Goal: Task Accomplishment & Management: Use online tool/utility

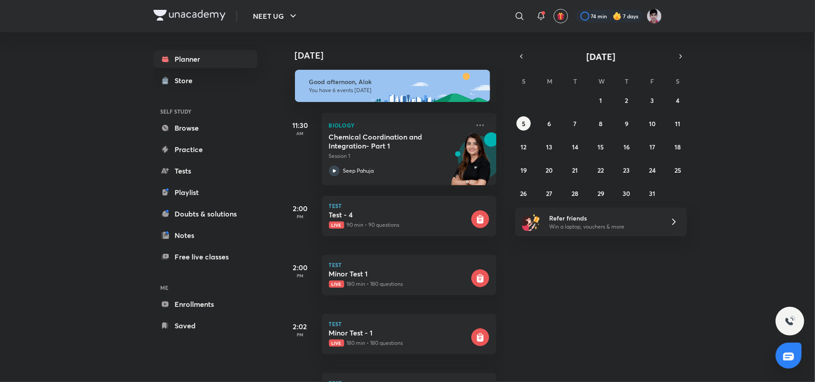
scroll to position [115, 0]
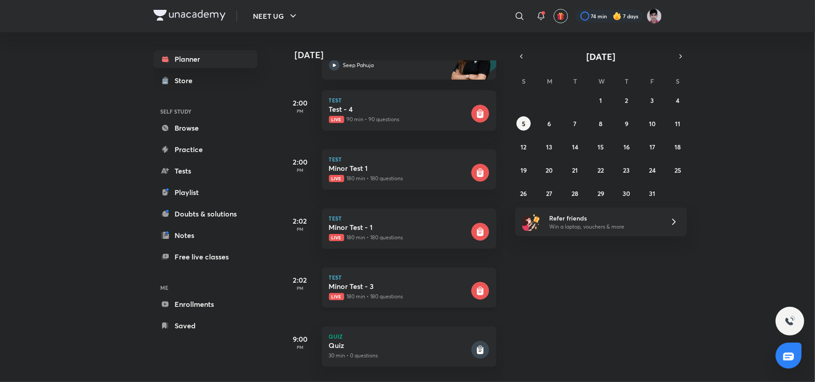
click at [420, 275] on p "Test" at bounding box center [409, 277] width 160 height 5
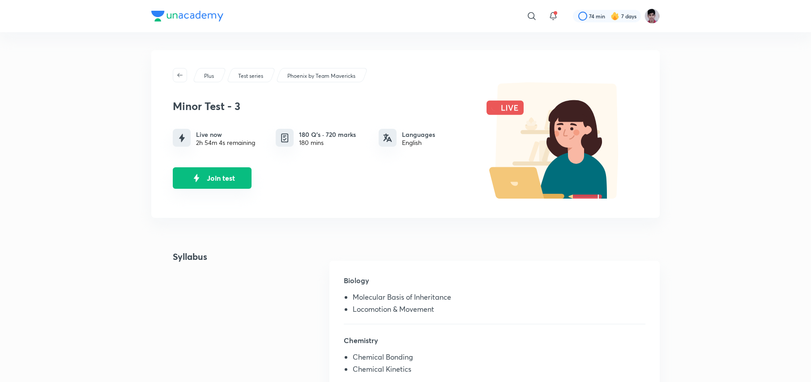
click at [194, 177] on img "Join test" at bounding box center [196, 177] width 13 height 13
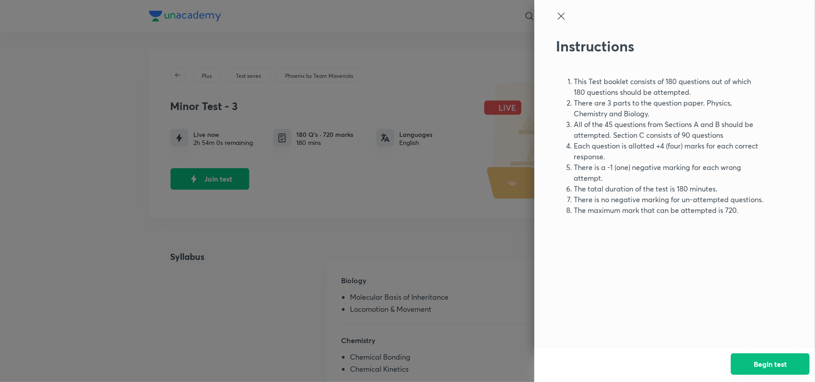
click at [760, 358] on button "Begin test" at bounding box center [770, 363] width 79 height 21
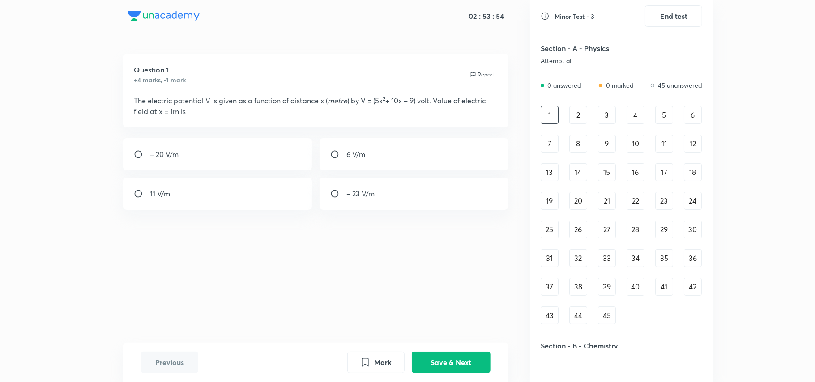
click at [675, 65] on div "Section - A - Physics Attempt all" at bounding box center [621, 54] width 162 height 32
click at [587, 49] on h5 "Section - A - Physics" at bounding box center [596, 48] width 113 height 11
click at [593, 344] on h5 "Section - B - Chemistry" at bounding box center [596, 345] width 113 height 11
click at [602, 52] on h5 "Section - A - Physics" at bounding box center [596, 48] width 113 height 11
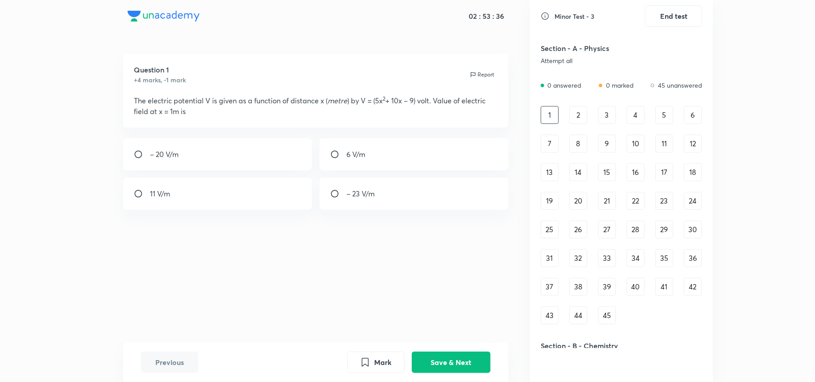
click at [592, 344] on h5 "Section - B - Chemistry" at bounding box center [596, 345] width 113 height 11
drag, startPoint x: 814, startPoint y: 110, endPoint x: 814, endPoint y: 145, distance: 35.3
click at [810, 145] on div "02 : 53 : 34 Question 1 +4 marks, -1 mark Report The electric potential V is gi…" at bounding box center [407, 191] width 815 height 382
